Goal: Information Seeking & Learning: Check status

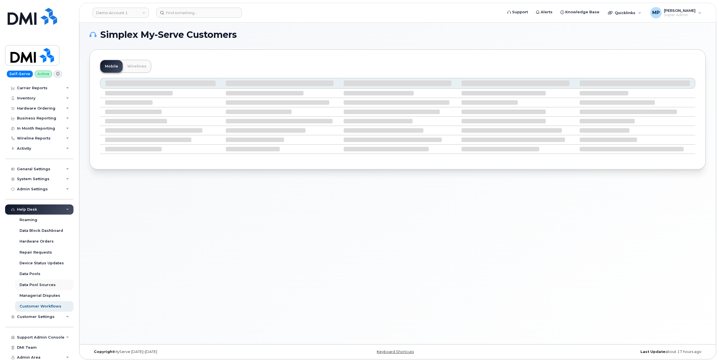
scroll to position [3, 0]
click at [26, 148] on div "Activity" at bounding box center [24, 148] width 14 height 5
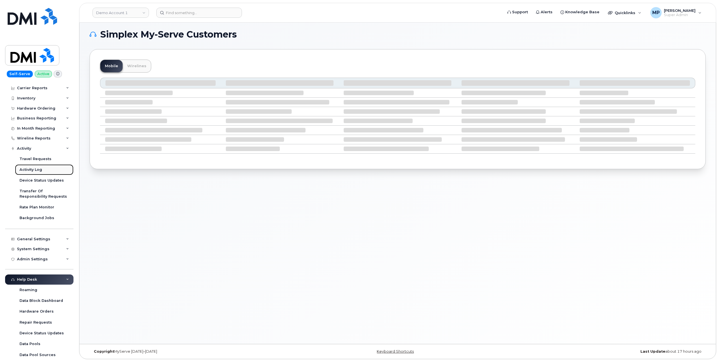
click at [30, 167] on div "Activity Log" at bounding box center [31, 169] width 23 height 5
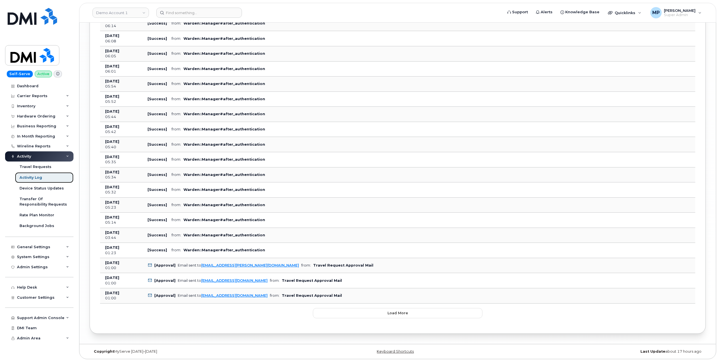
scroll to position [1634, 0]
click at [360, 317] on button "Load more" at bounding box center [398, 313] width 170 height 10
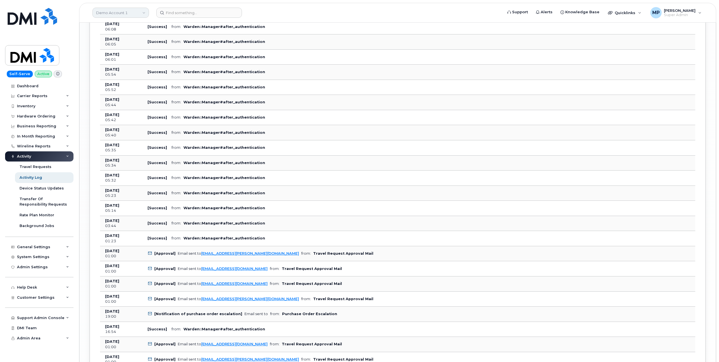
click at [116, 14] on link "Demo Account 1" at bounding box center [120, 13] width 57 height 10
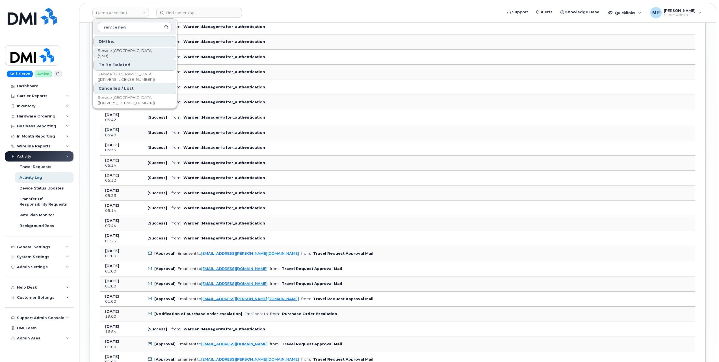
type input "service new"
click at [117, 53] on span "Service [GEOGRAPHIC_DATA] (SNB)" at bounding box center [130, 53] width 65 height 11
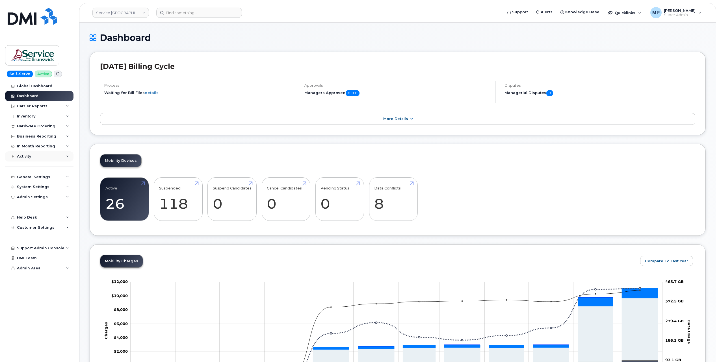
click at [28, 159] on div "Activity" at bounding box center [24, 156] width 14 height 5
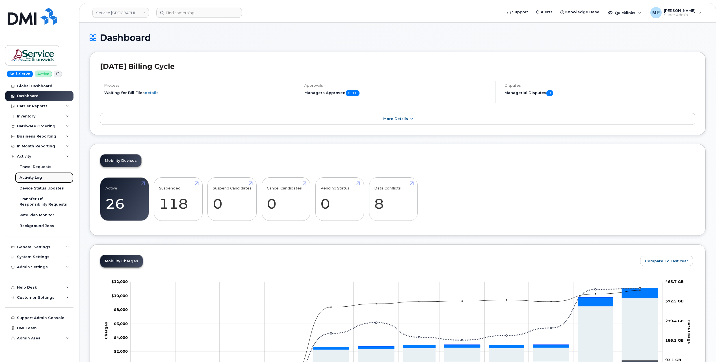
click at [31, 177] on div "Activity Log" at bounding box center [31, 177] width 23 height 5
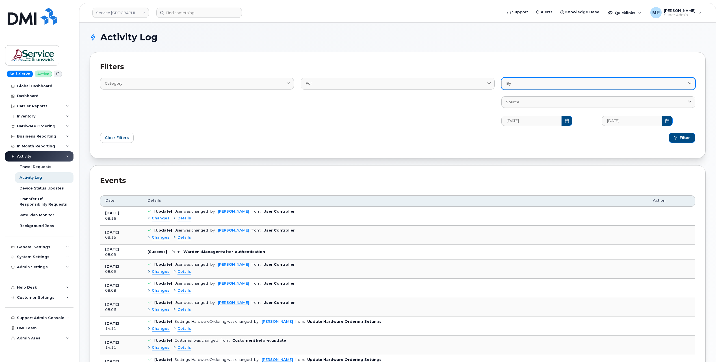
click at [521, 83] on div "By" at bounding box center [598, 83] width 184 height 5
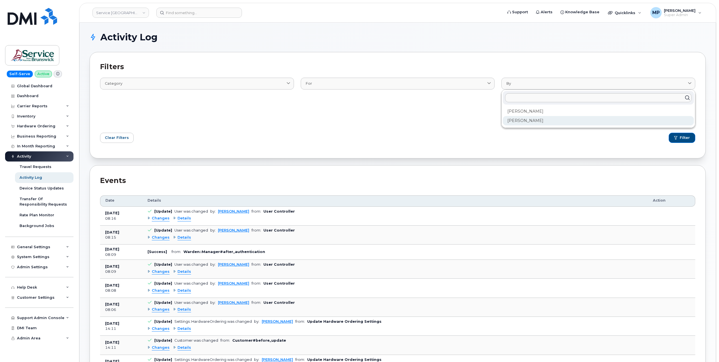
click at [523, 122] on div "[PERSON_NAME]" at bounding box center [598, 120] width 191 height 9
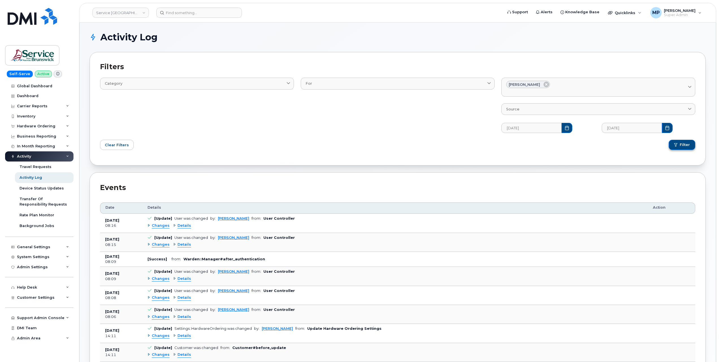
click at [683, 144] on span "Filter" at bounding box center [685, 144] width 10 height 5
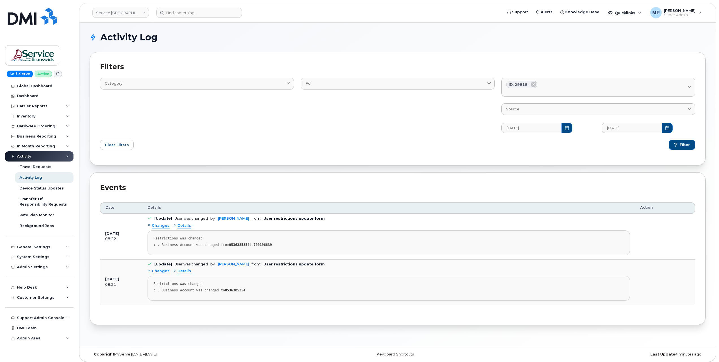
click at [184, 228] on span "Details" at bounding box center [184, 225] width 14 height 5
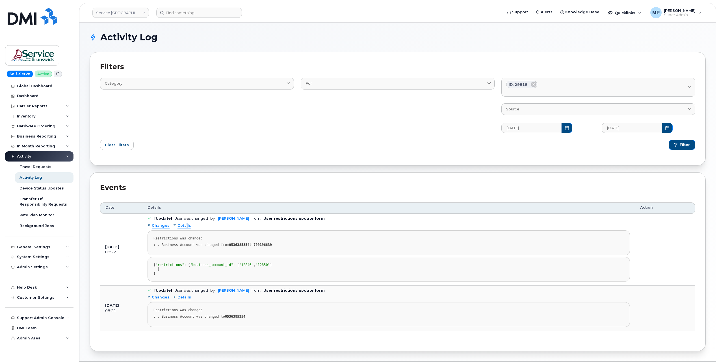
click at [186, 228] on span "Details" at bounding box center [184, 225] width 14 height 5
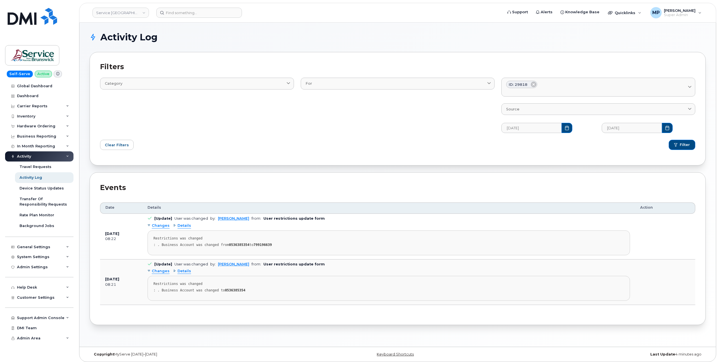
click at [307, 244] on div ": . Business Account was changed from 0536385354 to 799196639" at bounding box center [388, 245] width 471 height 4
click at [563, 128] on button "Choose Date" at bounding box center [567, 128] width 11 height 10
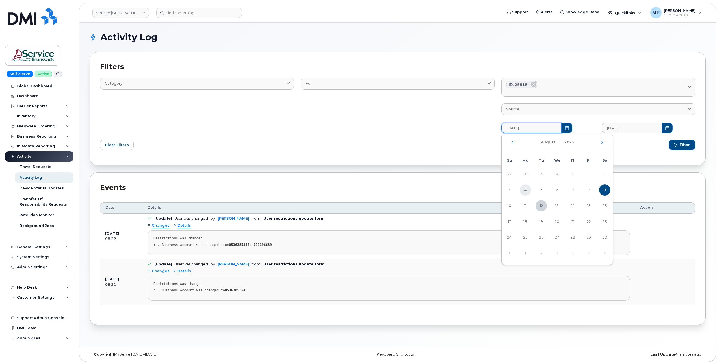
click at [526, 191] on span "4" at bounding box center [525, 190] width 11 height 11
type input "[DATE]"
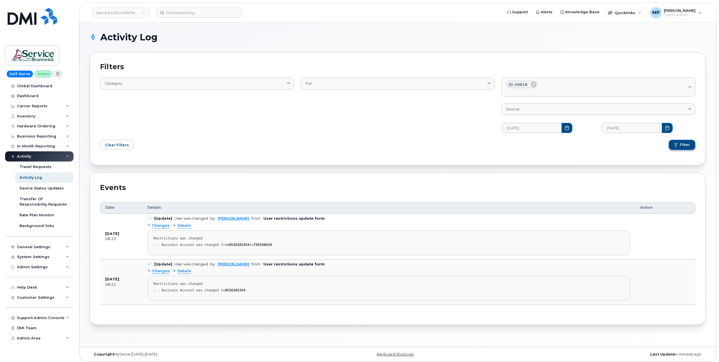
click at [683, 147] on span "Filter" at bounding box center [685, 144] width 10 height 5
click at [183, 226] on span "Details" at bounding box center [184, 225] width 14 height 5
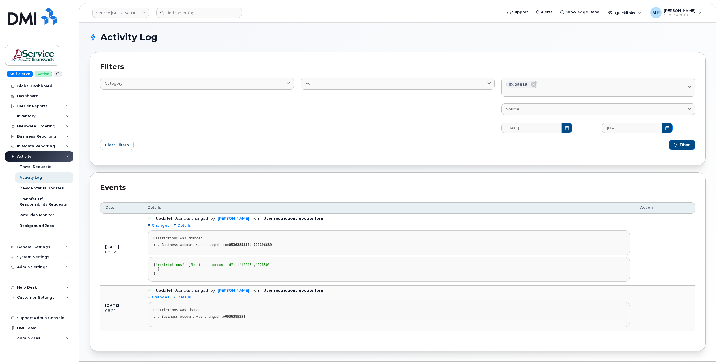
click at [181, 300] on span "Details" at bounding box center [184, 297] width 14 height 5
click at [180, 300] on span "Details" at bounding box center [184, 297] width 14 height 5
click at [181, 227] on span "Details" at bounding box center [184, 225] width 14 height 5
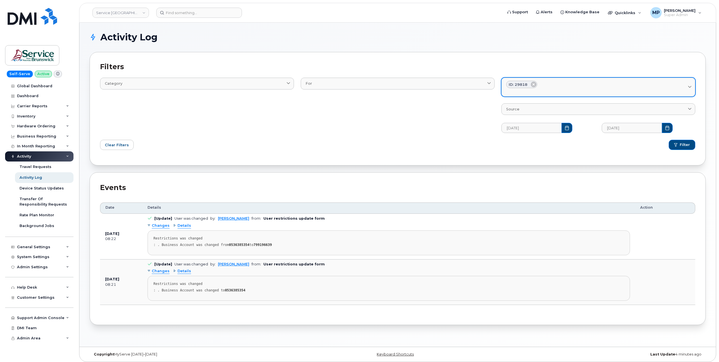
click at [576, 84] on div "ID: 29818" at bounding box center [598, 84] width 184 height 7
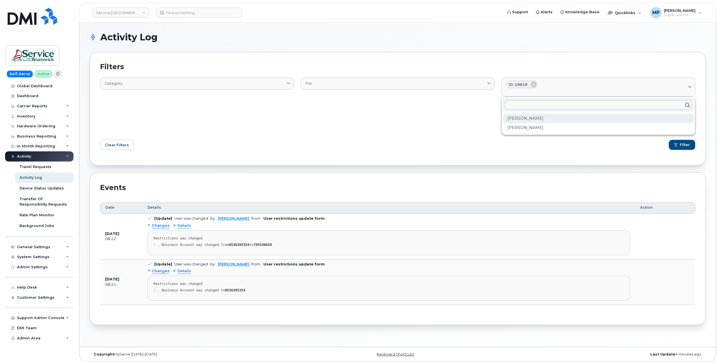
click at [529, 121] on div "[PERSON_NAME]" at bounding box center [598, 118] width 191 height 9
click at [689, 144] on span "Filter" at bounding box center [685, 144] width 10 height 5
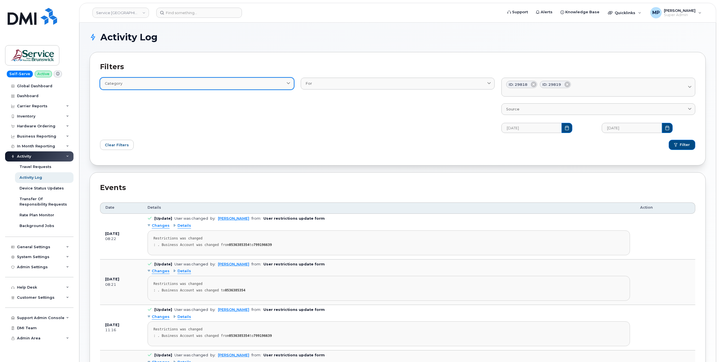
click at [213, 88] on link "Category" at bounding box center [197, 84] width 194 height 12
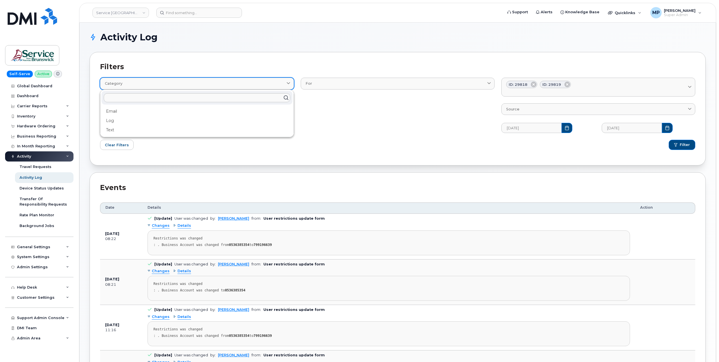
click at [213, 87] on link "Category" at bounding box center [197, 84] width 194 height 12
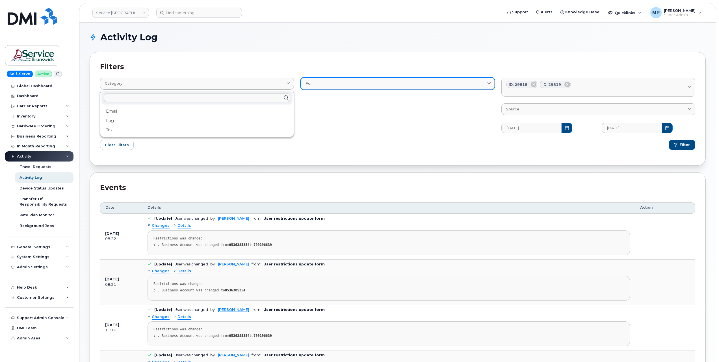
click at [329, 82] on div "For" at bounding box center [398, 83] width 184 height 5
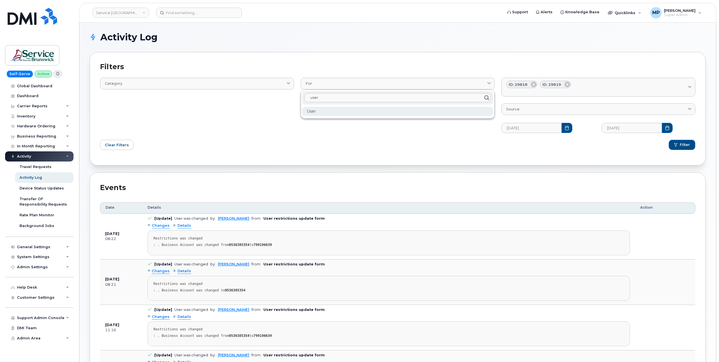
type input "user"
click at [311, 110] on div "User" at bounding box center [397, 111] width 191 height 9
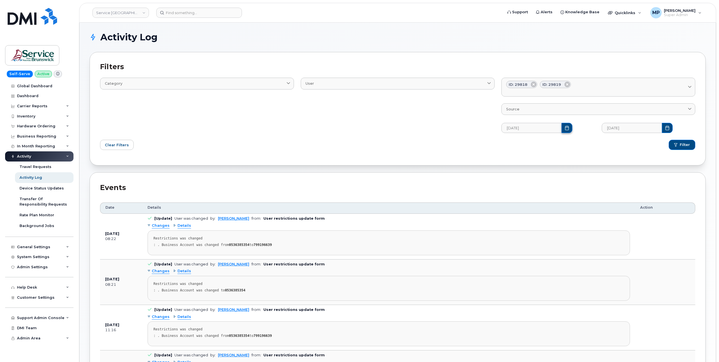
click at [565, 128] on icon "Choose Date" at bounding box center [567, 128] width 4 height 5
click at [525, 172] on td "28" at bounding box center [526, 174] width 16 height 16
click at [526, 174] on td "28" at bounding box center [526, 174] width 16 height 16
click at [512, 142] on icon "Previous Month" at bounding box center [512, 142] width 3 height 5
click at [541, 172] on span "1" at bounding box center [541, 174] width 11 height 11
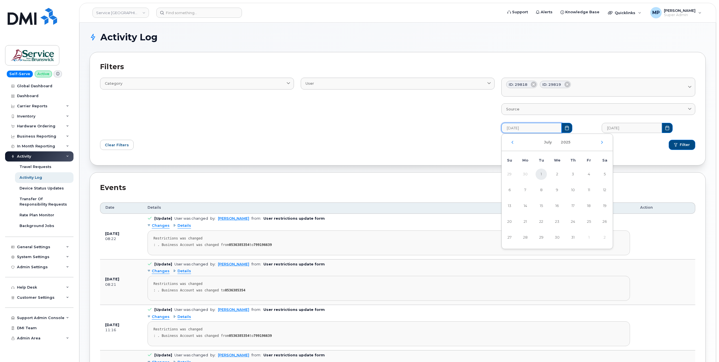
type input "[DATE]"
click at [688, 145] on span "Filter" at bounding box center [685, 144] width 10 height 5
